Goal: Task Accomplishment & Management: Use online tool/utility

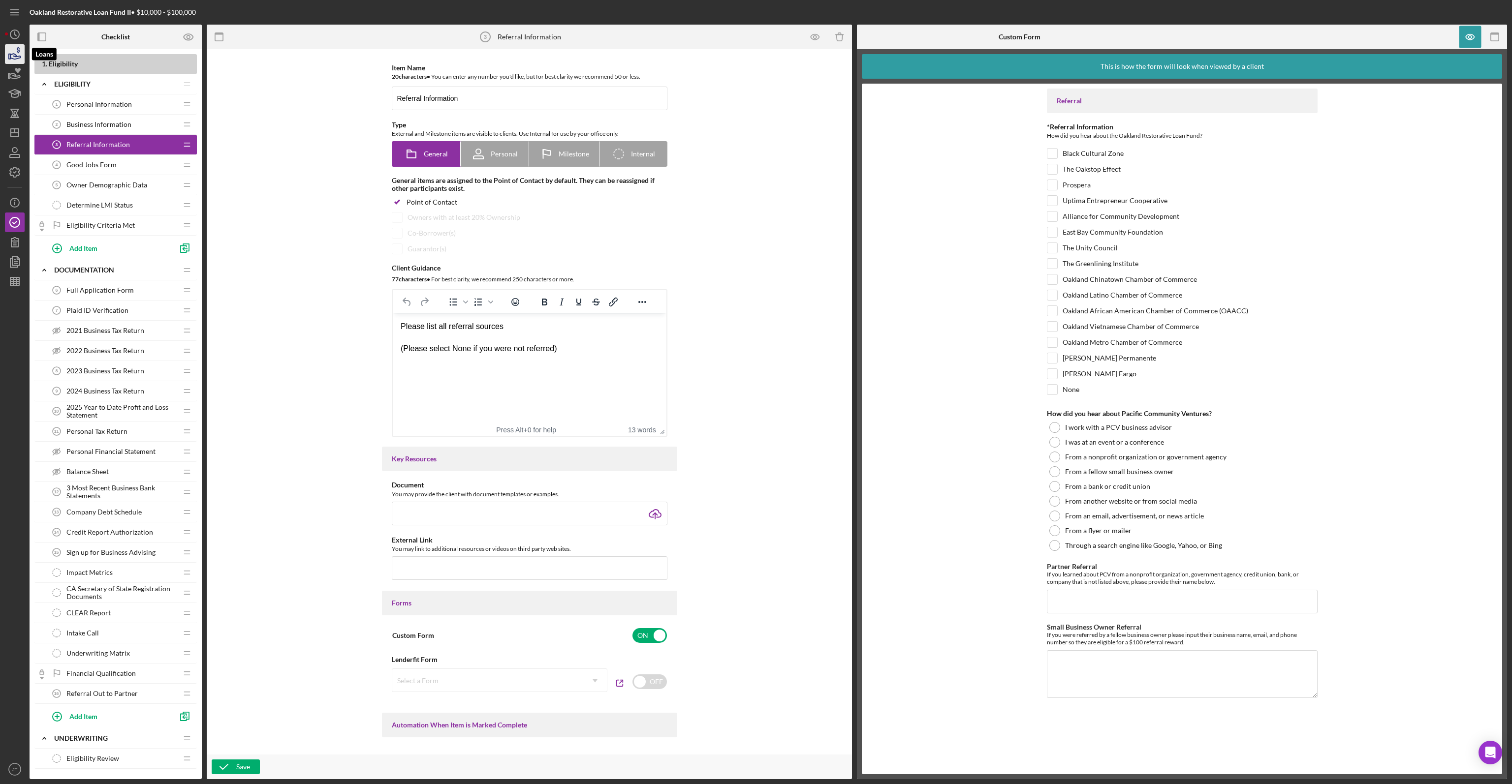
click at [19, 61] on icon "button" at bounding box center [14, 54] width 25 height 25
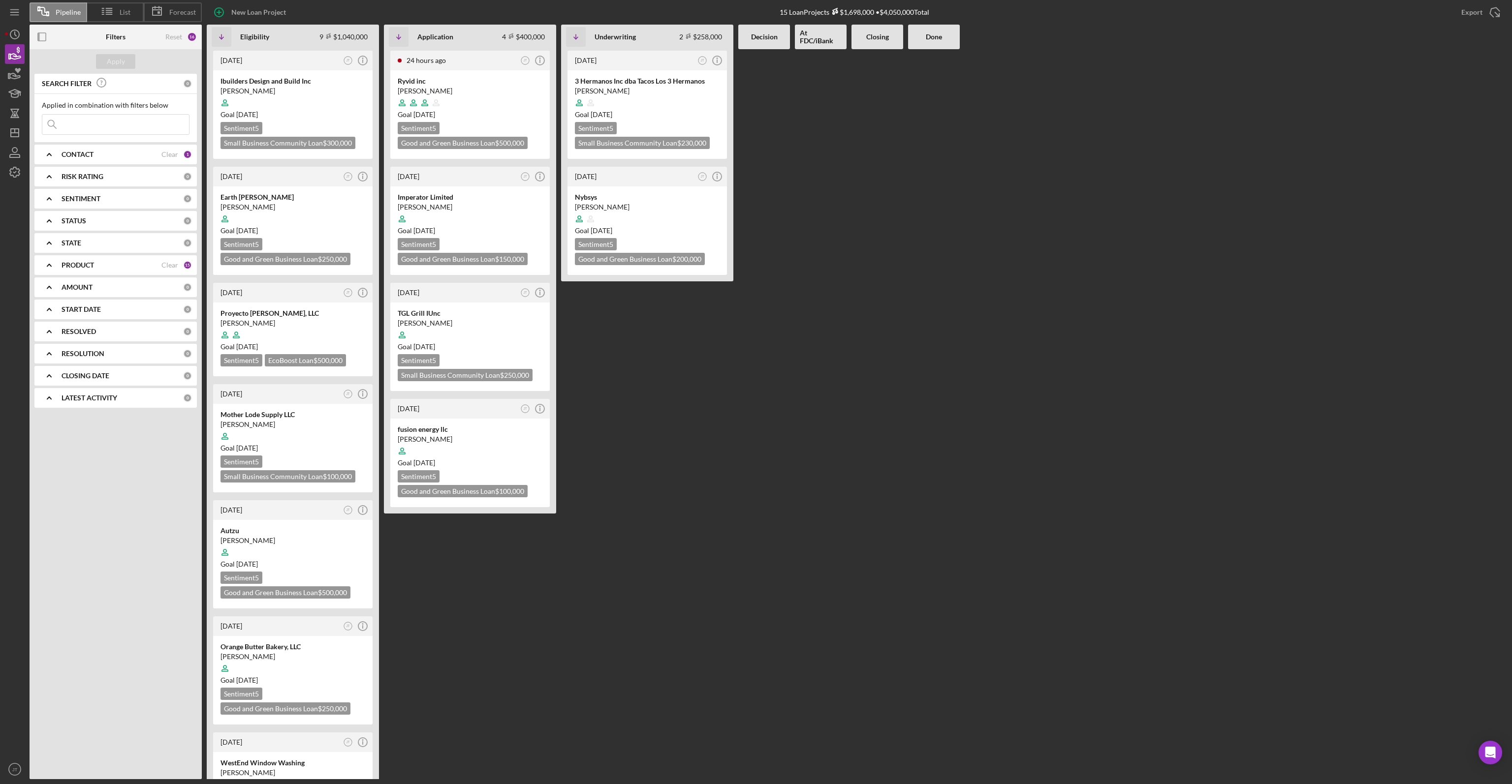
click at [68, 152] on b "CONTACT" at bounding box center [77, 154] width 32 height 8
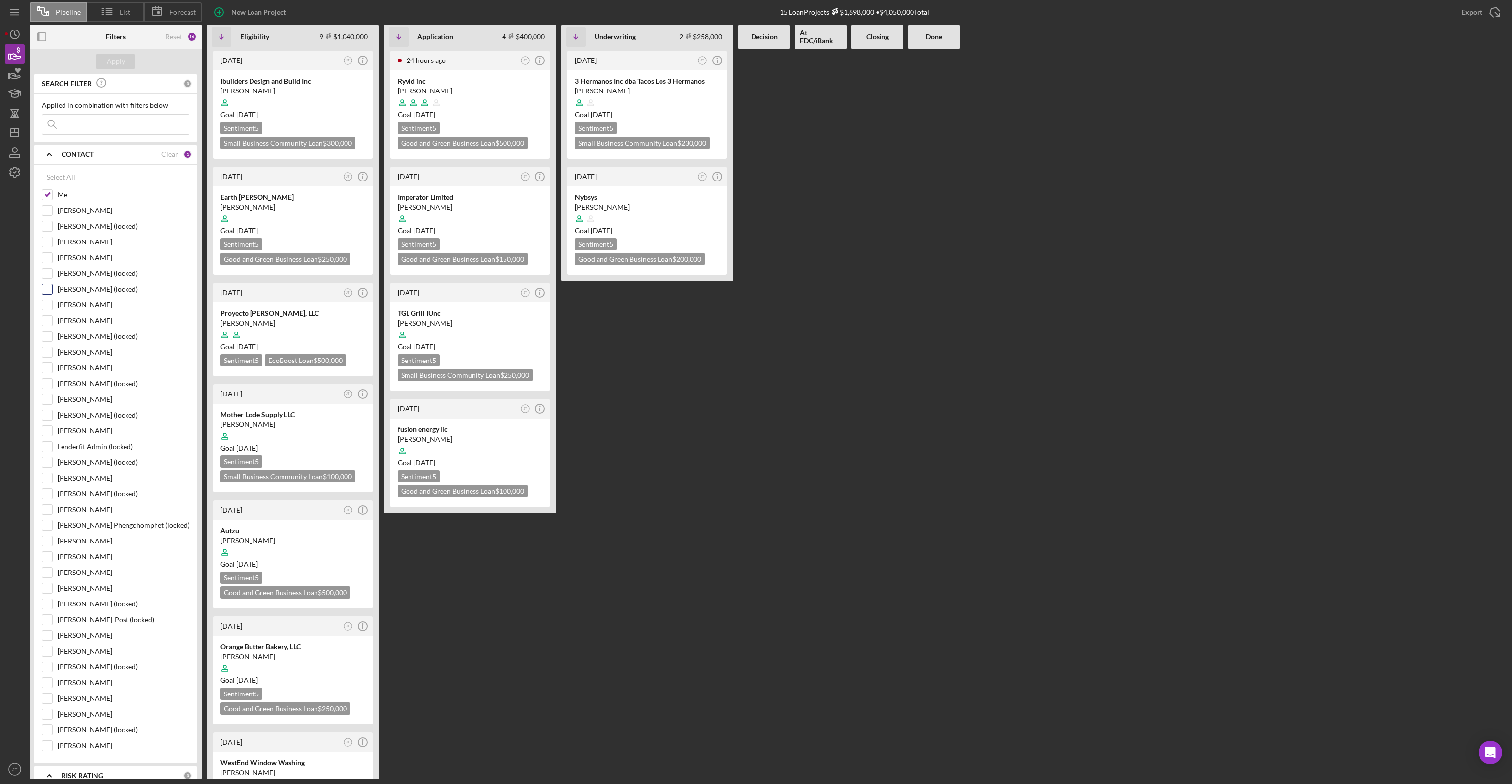
click at [73, 296] on div "[PERSON_NAME] (locked)" at bounding box center [115, 291] width 147 height 16
click at [44, 302] on input "[PERSON_NAME]" at bounding box center [47, 304] width 10 height 10
checkbox input "true"
click at [126, 58] on button "Apply" at bounding box center [115, 61] width 40 height 15
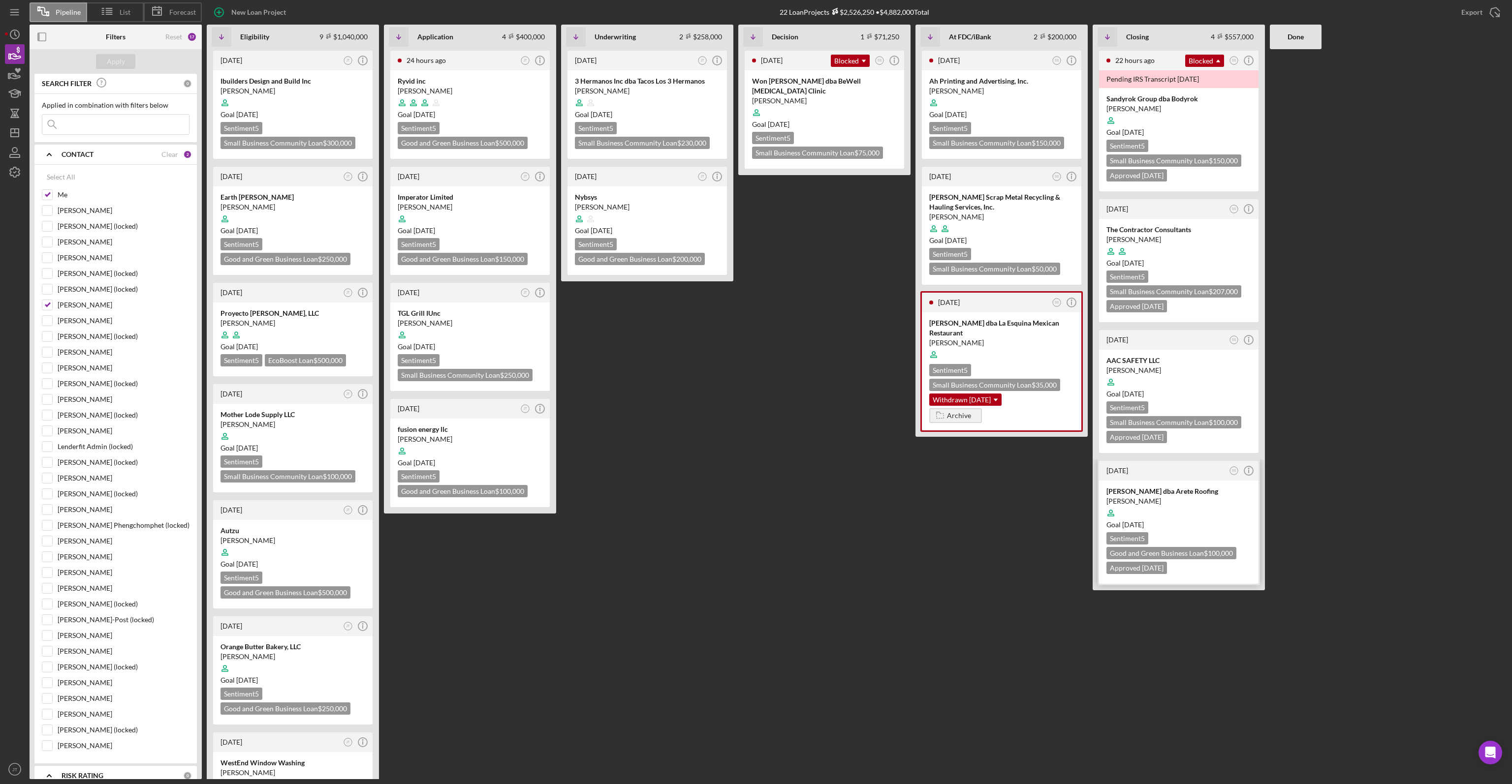
click at [945, 465] on div at bounding box center [1178, 512] width 144 height 19
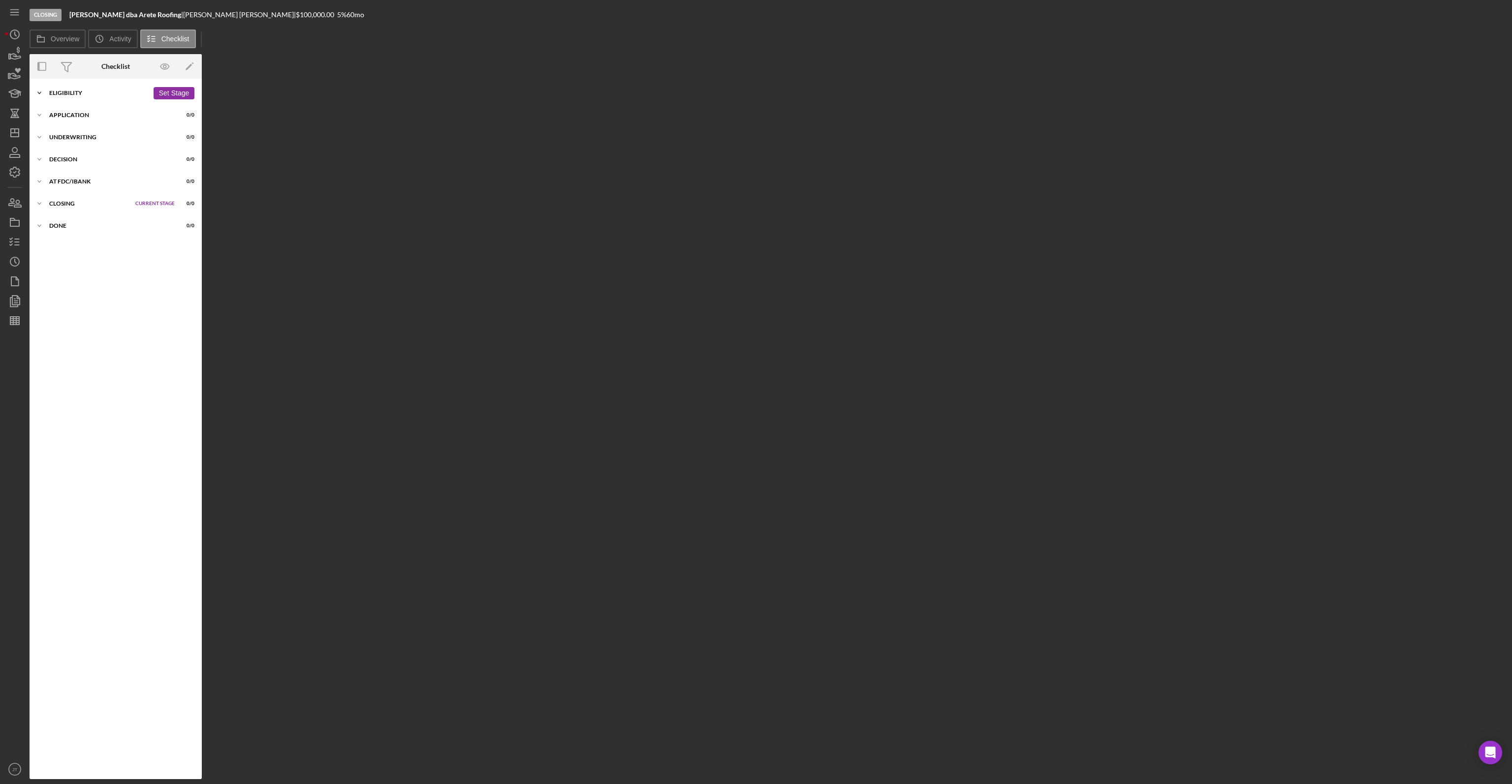
click at [108, 91] on div "Eligibility" at bounding box center [99, 93] width 100 height 6
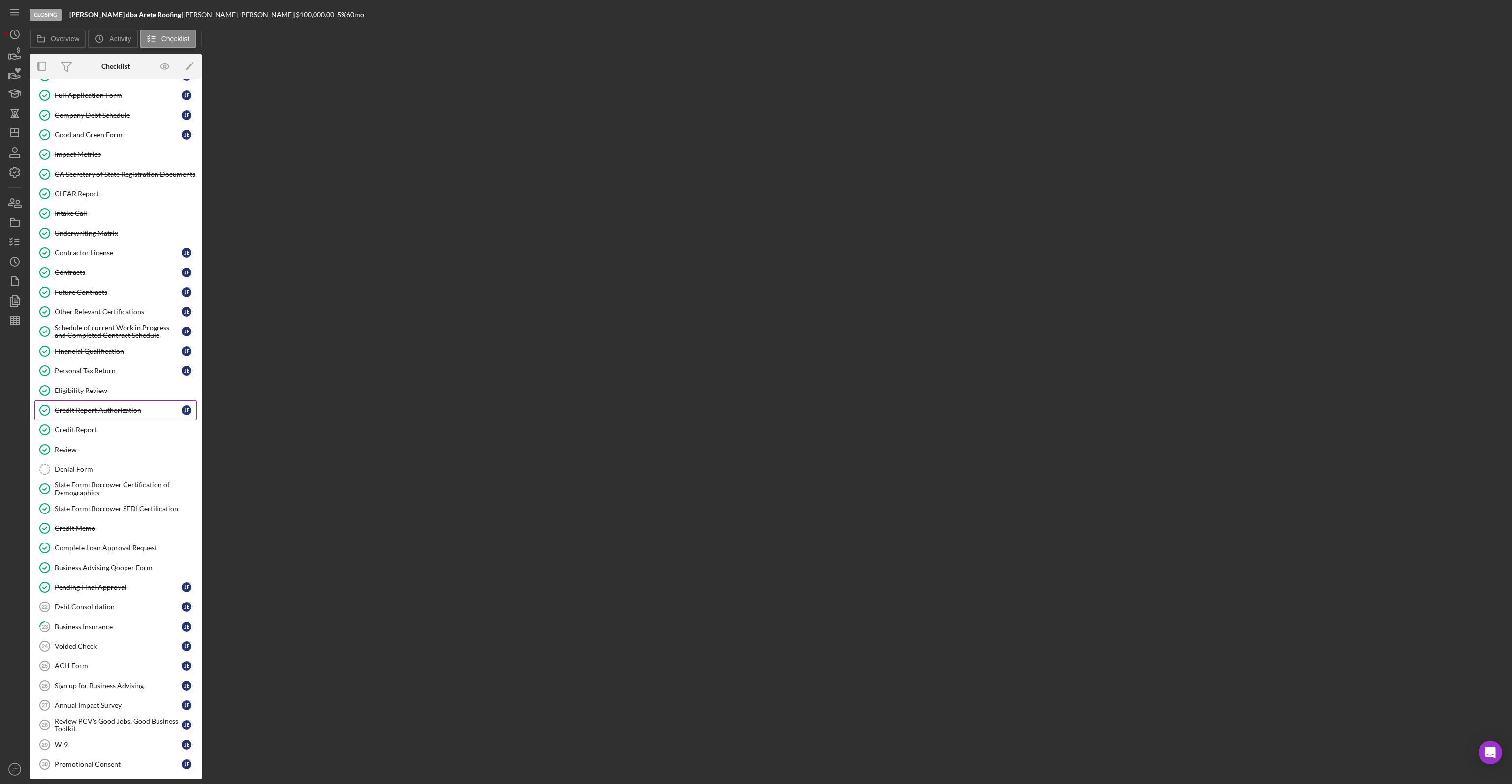
scroll to position [393, 0]
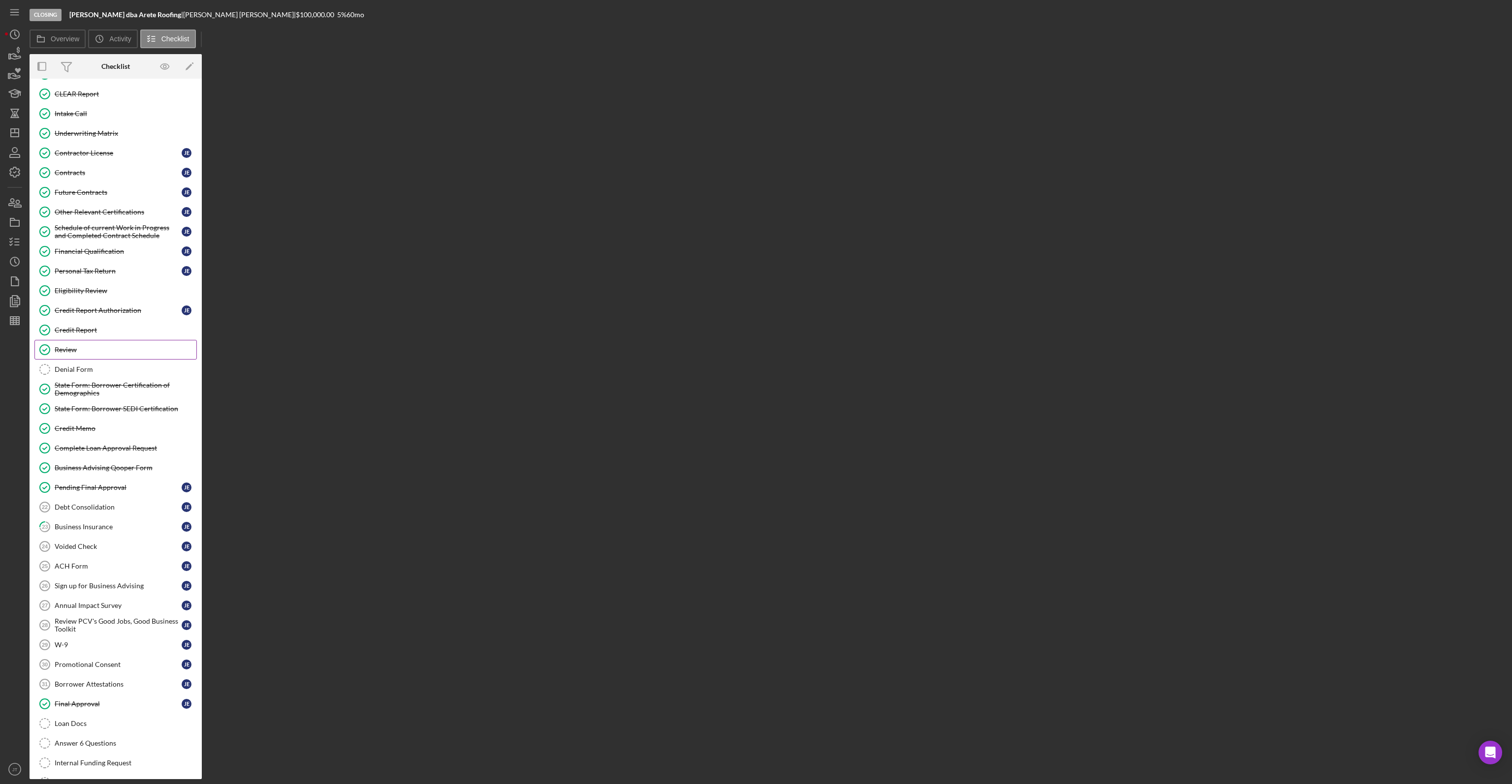
click at [120, 346] on div "Review" at bounding box center [125, 349] width 141 height 8
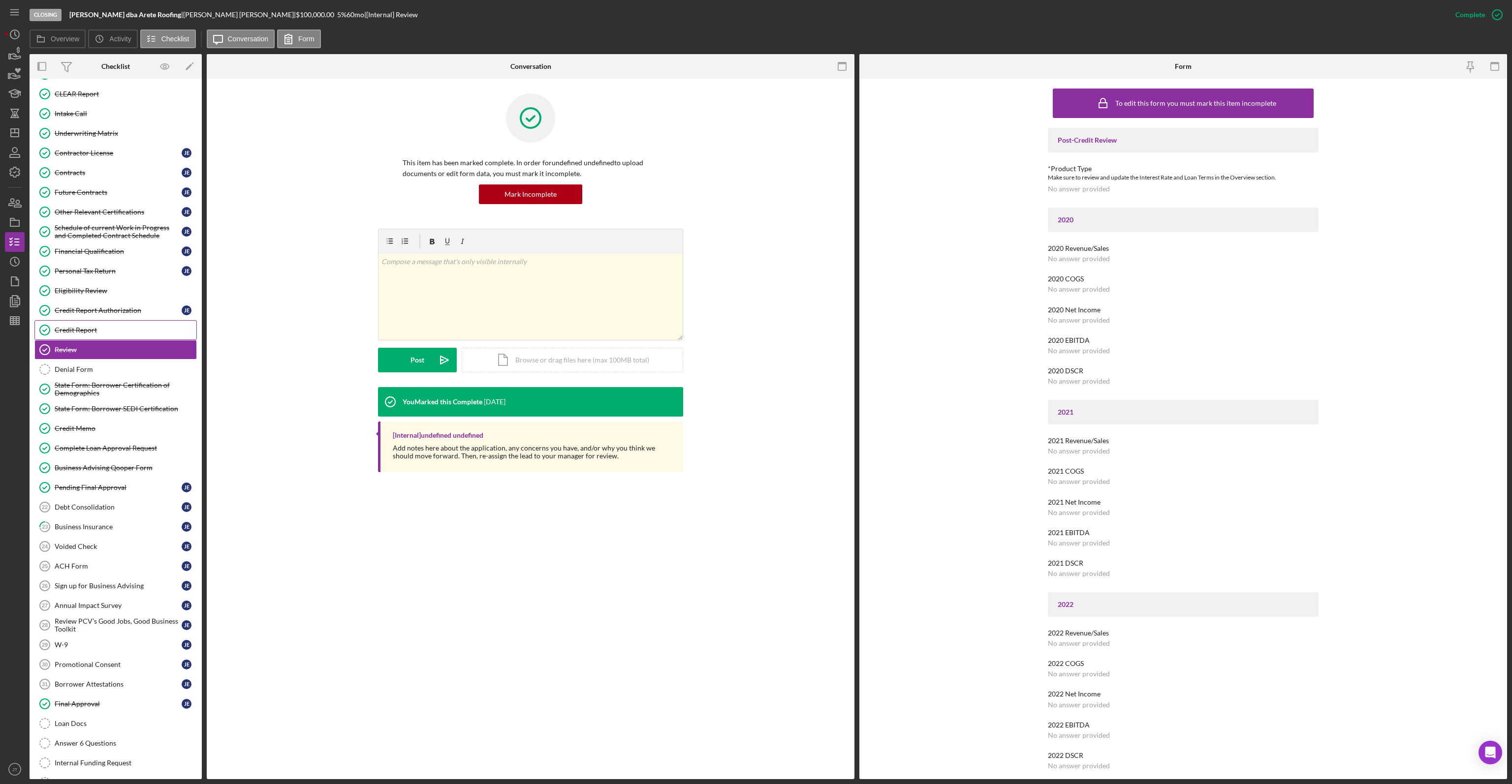
click at [128, 326] on div "Credit Report" at bounding box center [125, 330] width 141 height 8
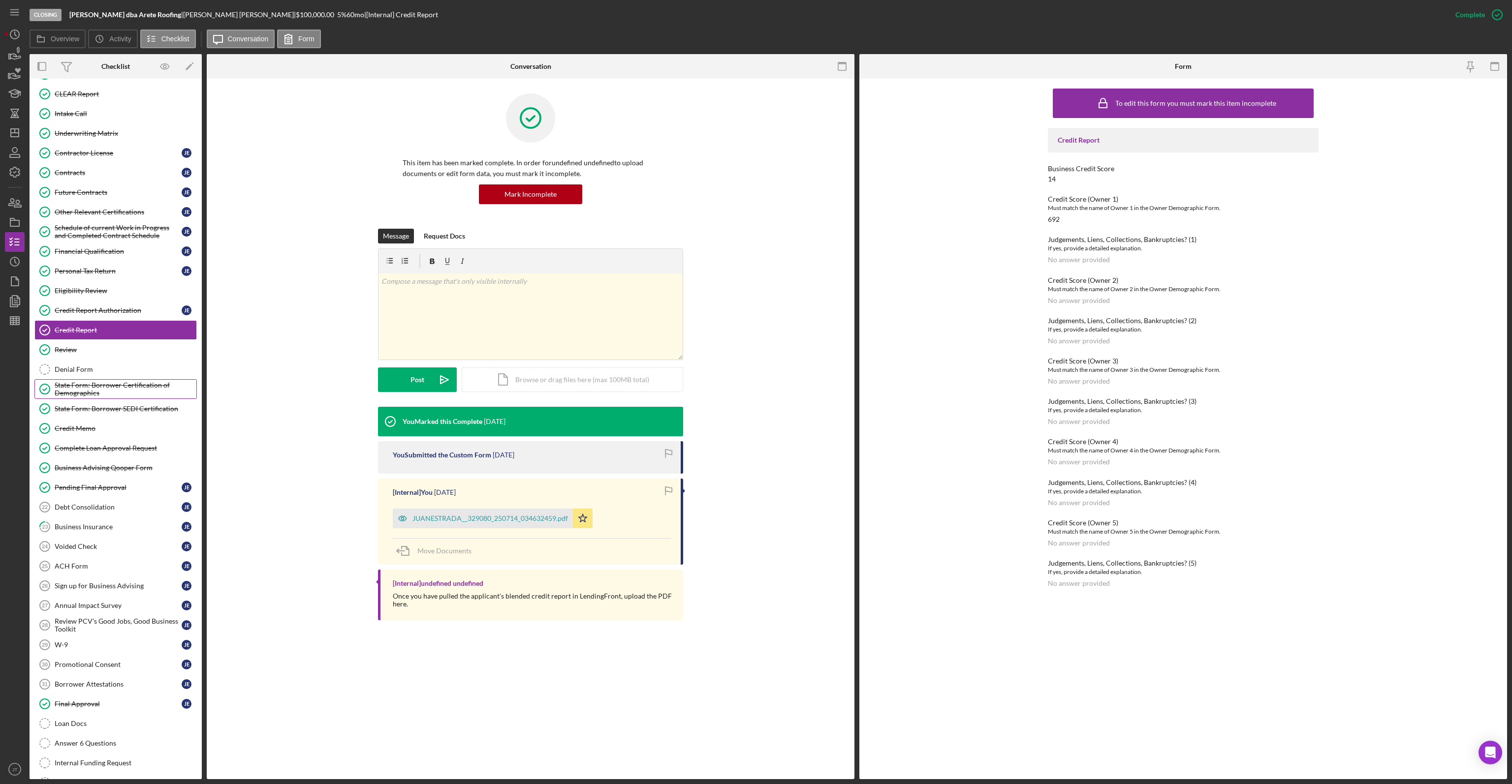
click at [109, 379] on link "State Form: Borrower Certification of Demographics State Form: Borrower Certifi…" at bounding box center [115, 389] width 162 height 19
